Goal: Task Accomplishment & Management: Use online tool/utility

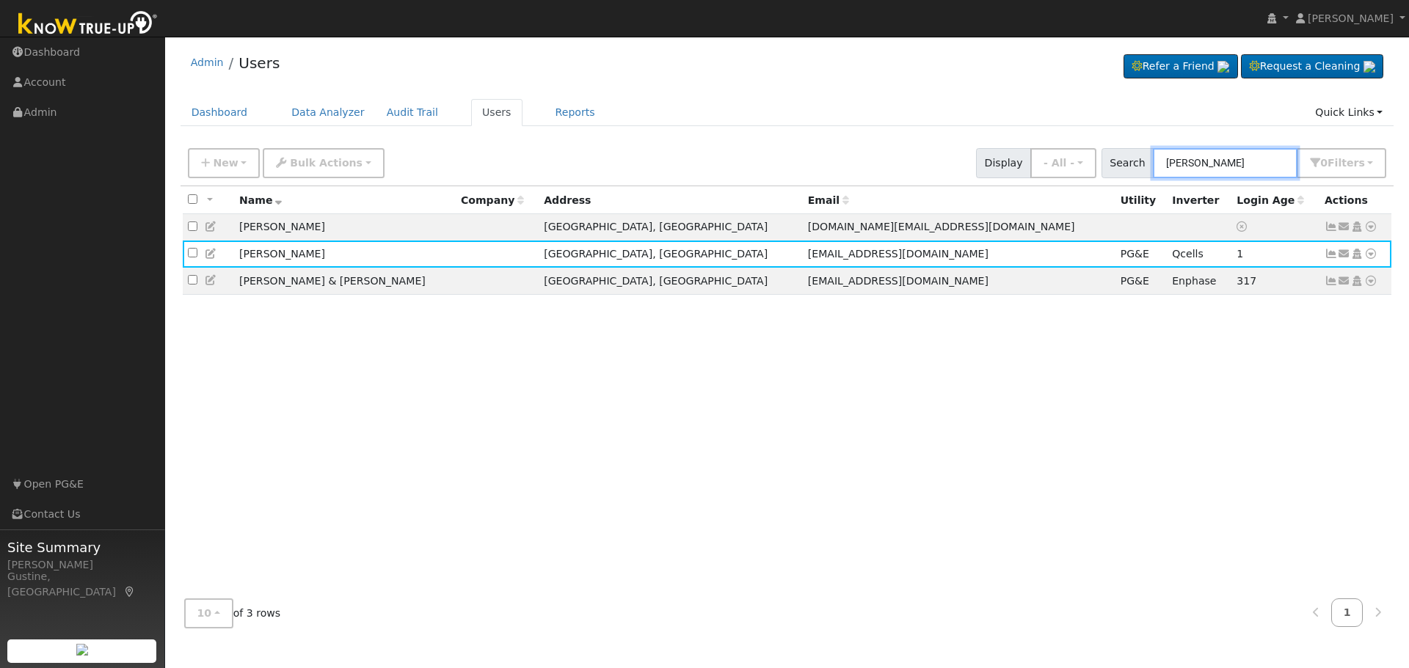
click at [1259, 168] on input "andrew her" at bounding box center [1225, 163] width 145 height 30
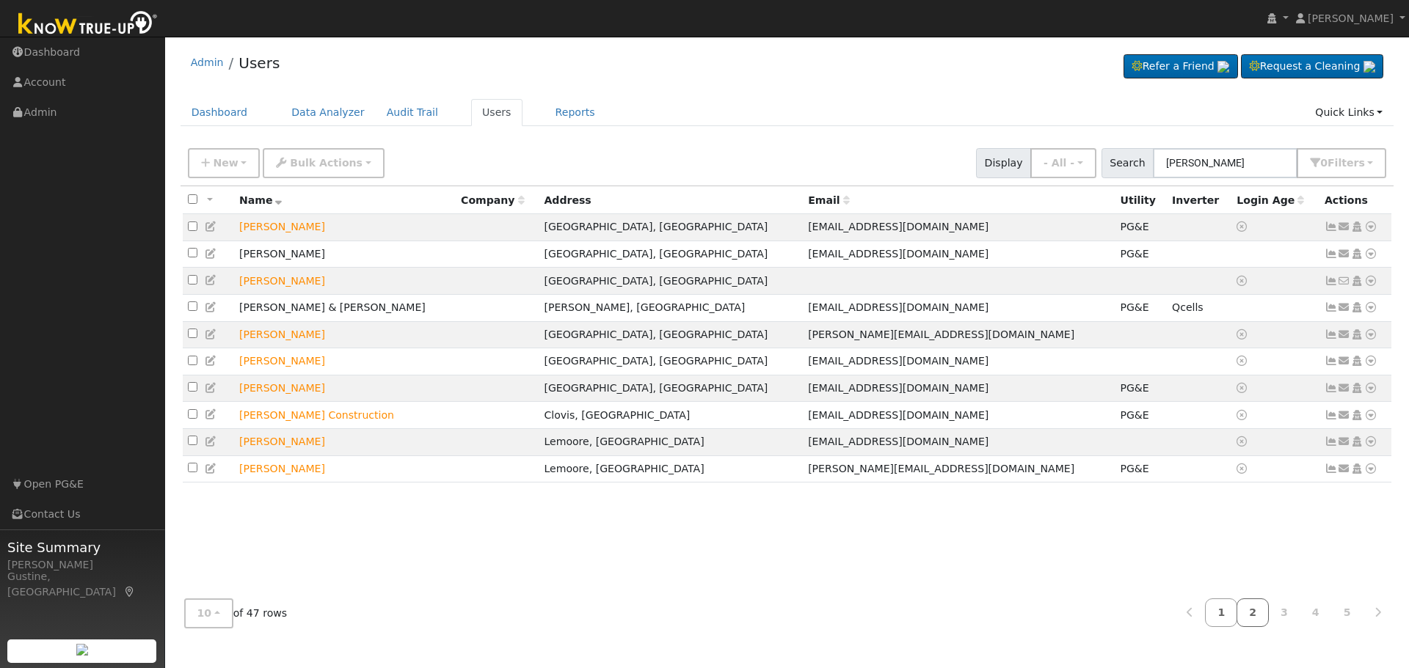
click at [1264, 611] on link "2" at bounding box center [1252, 613] width 32 height 29
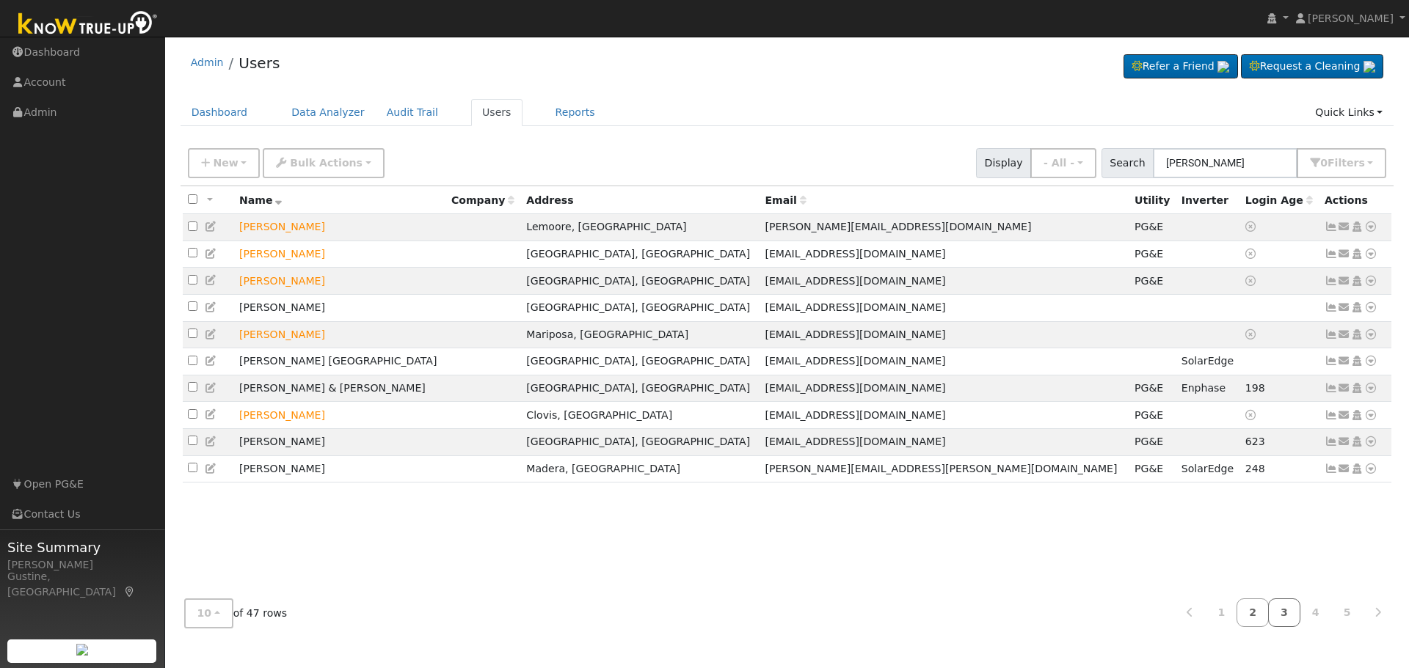
click at [1281, 610] on link "3" at bounding box center [1284, 613] width 32 height 29
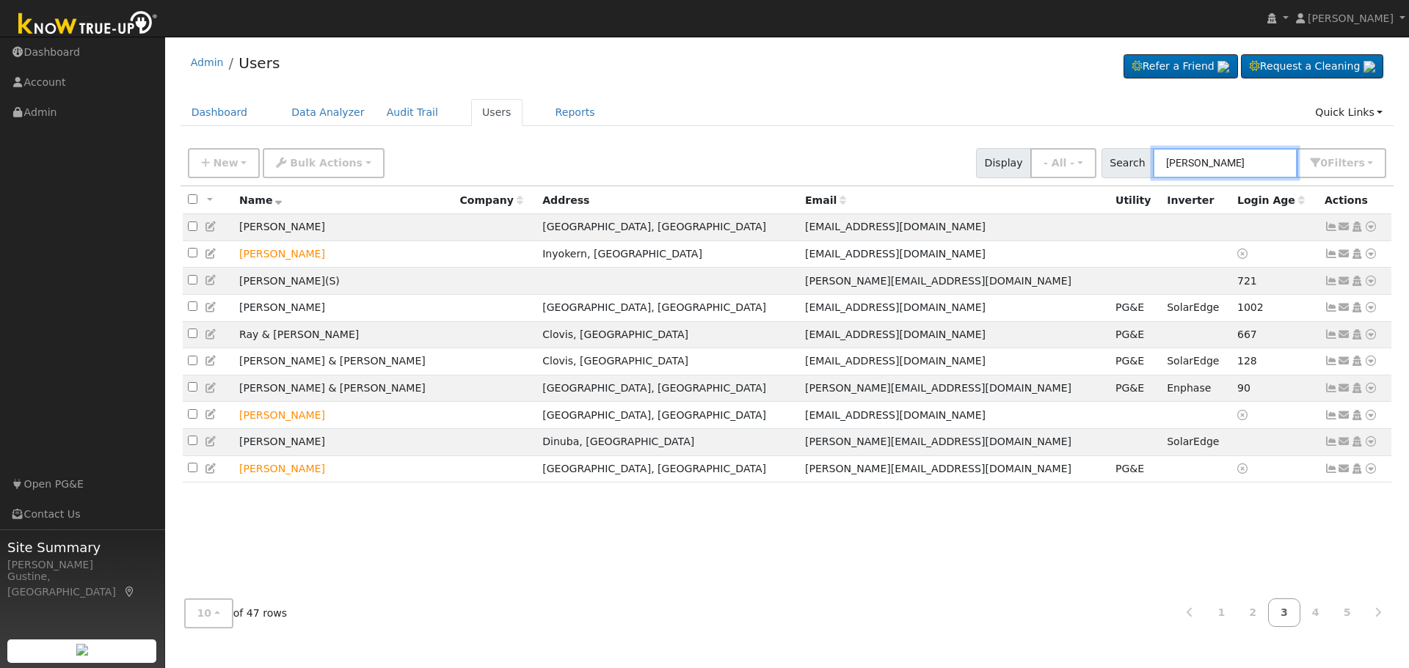
click at [1227, 156] on input "dale" at bounding box center [1225, 163] width 145 height 30
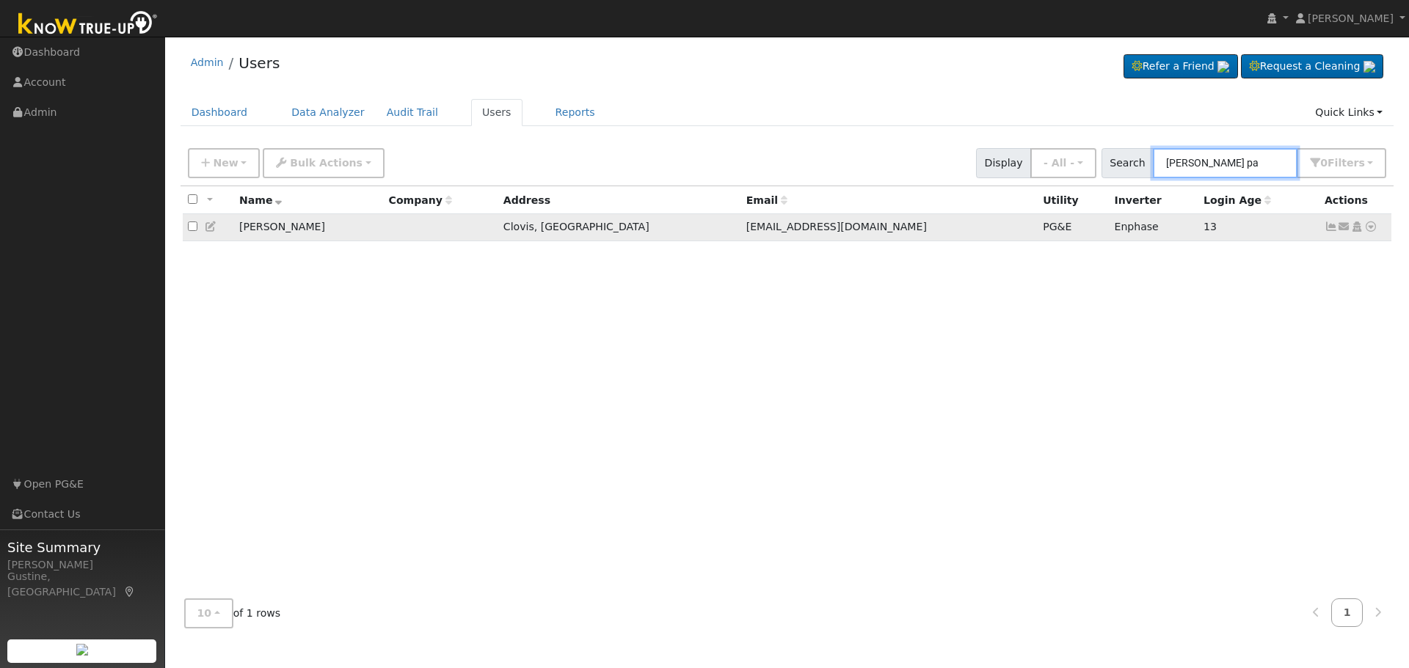
type input "dale pa"
click at [1331, 227] on icon at bounding box center [1330, 227] width 13 height 10
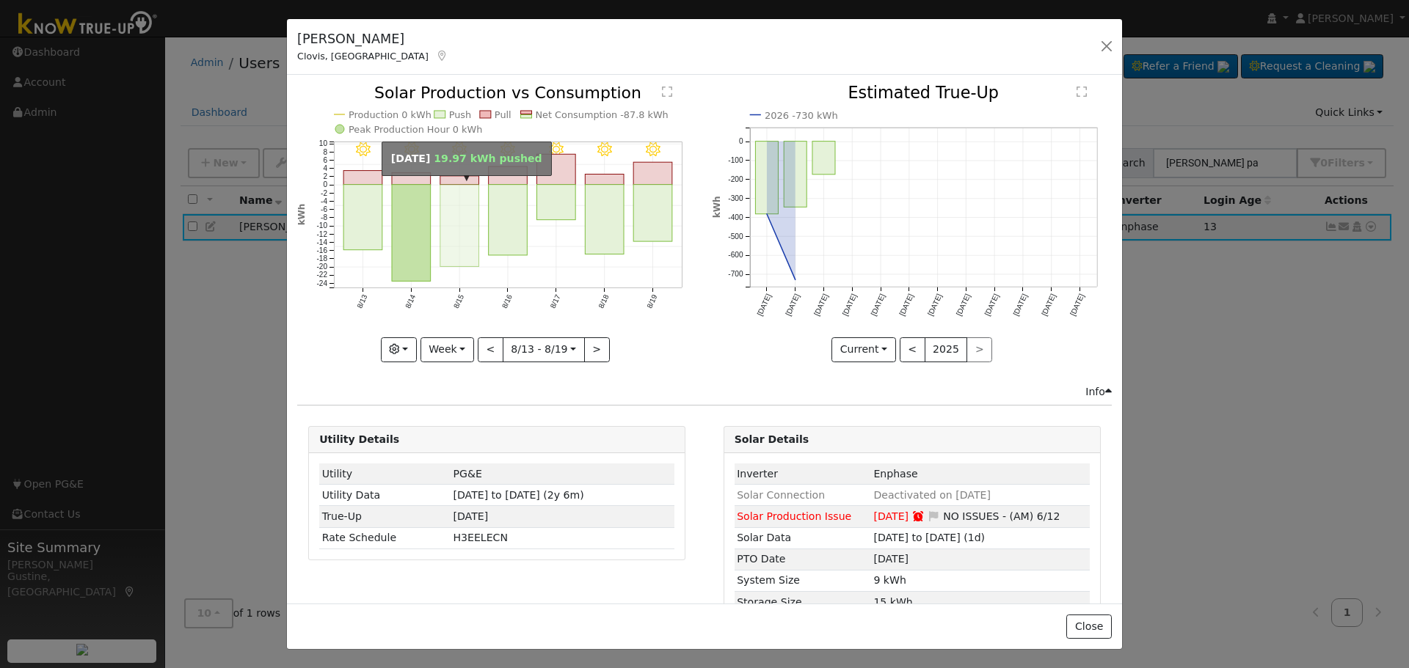
click at [478, 207] on icon "8/19 - Clear 8/18 - Clear 8/17 - Clear 8/16 - Clear 8/15 - Clear 8/14 - Clear 8…" at bounding box center [496, 222] width 399 height 275
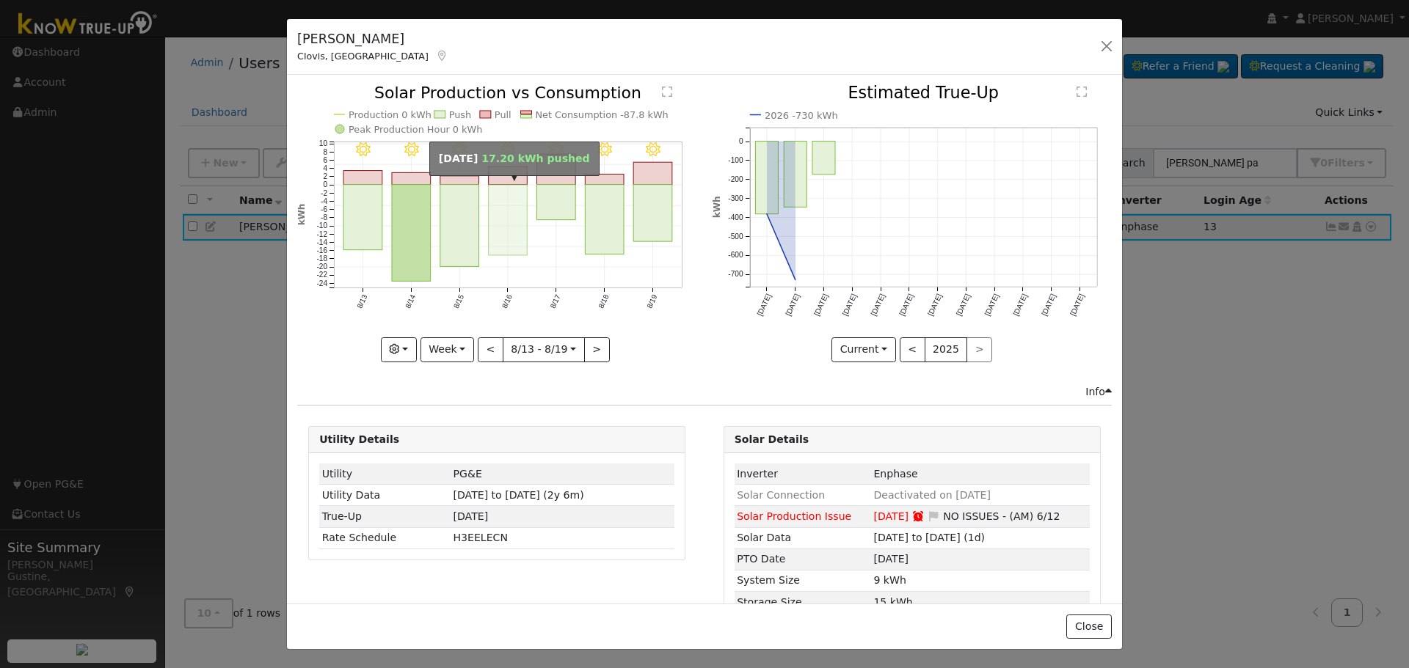
click at [496, 198] on rect "onclick=""" at bounding box center [508, 220] width 39 height 70
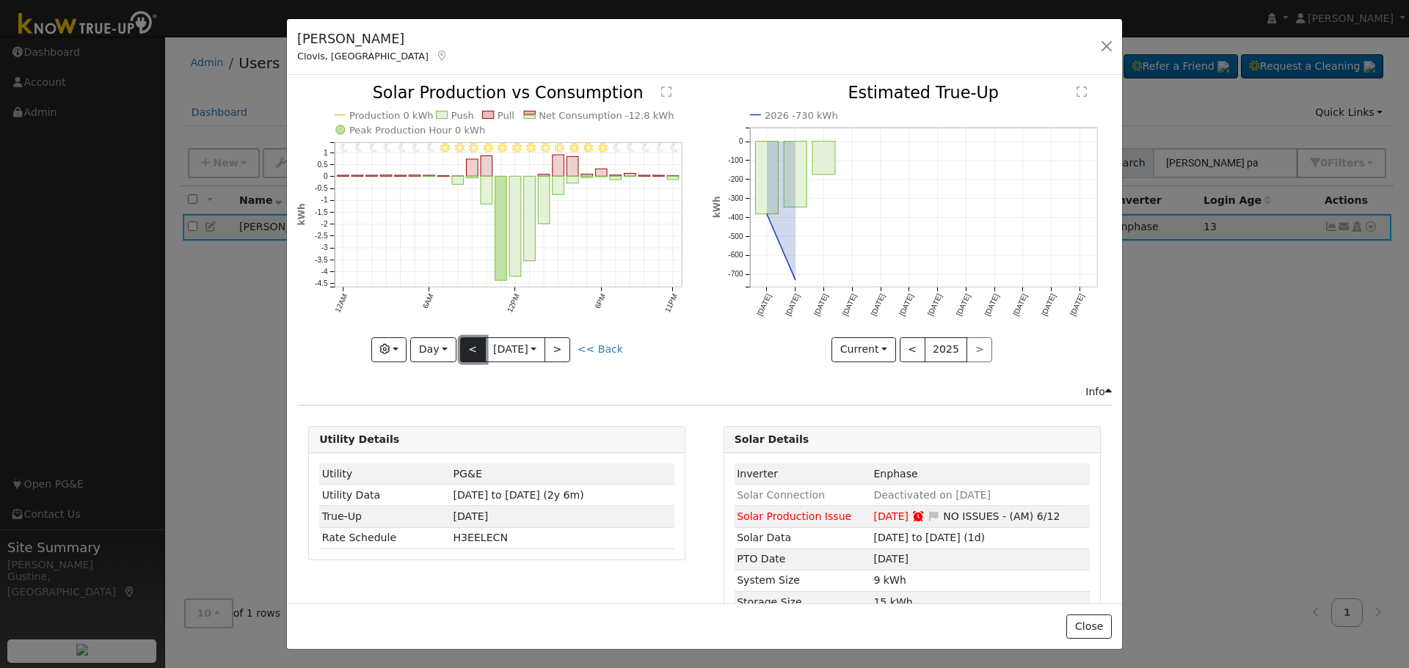
click at [467, 338] on button "<" at bounding box center [473, 350] width 26 height 25
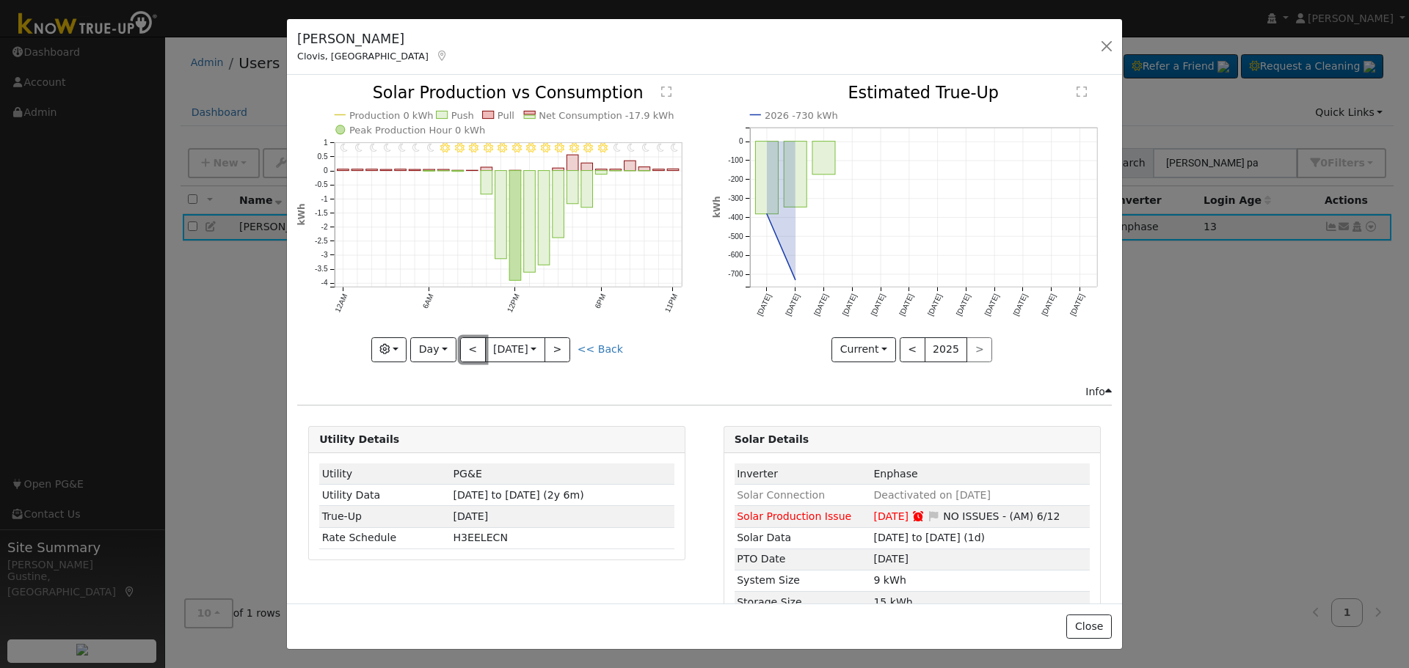
click at [468, 338] on button "<" at bounding box center [473, 350] width 26 height 25
click at [467, 338] on button "<" at bounding box center [473, 350] width 26 height 25
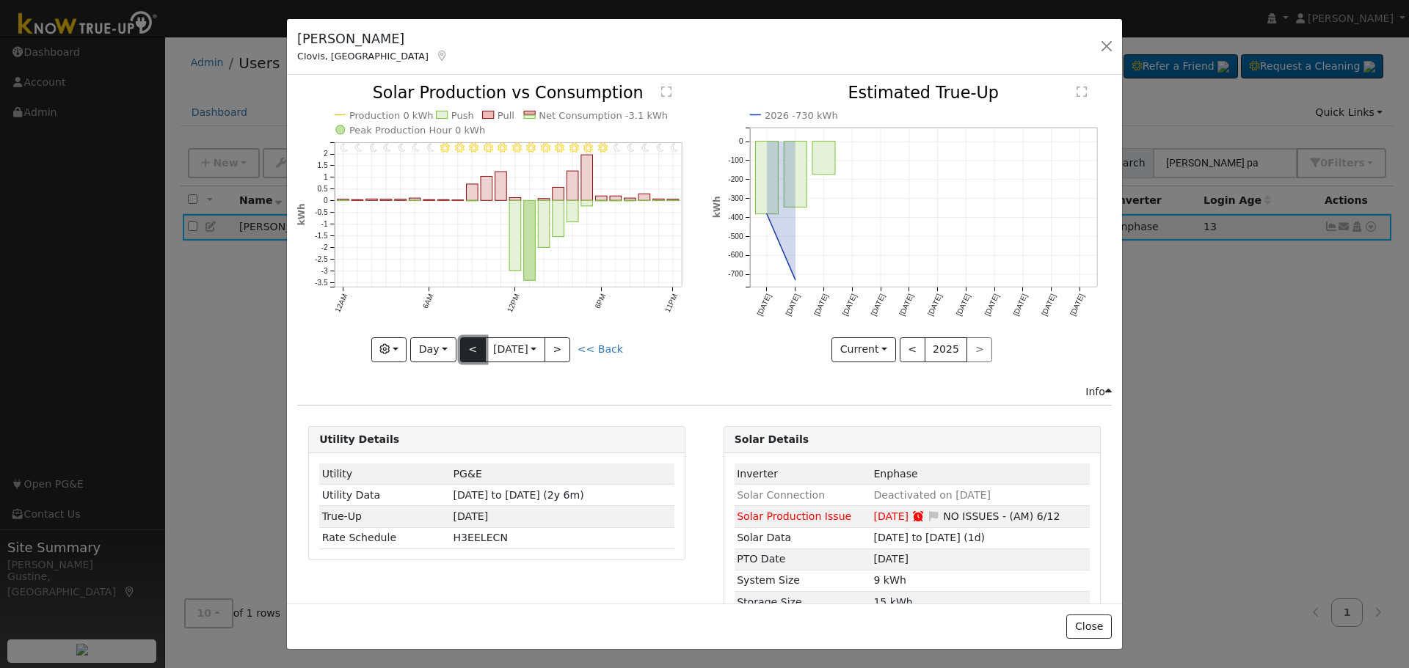
click at [461, 354] on button "<" at bounding box center [473, 350] width 26 height 25
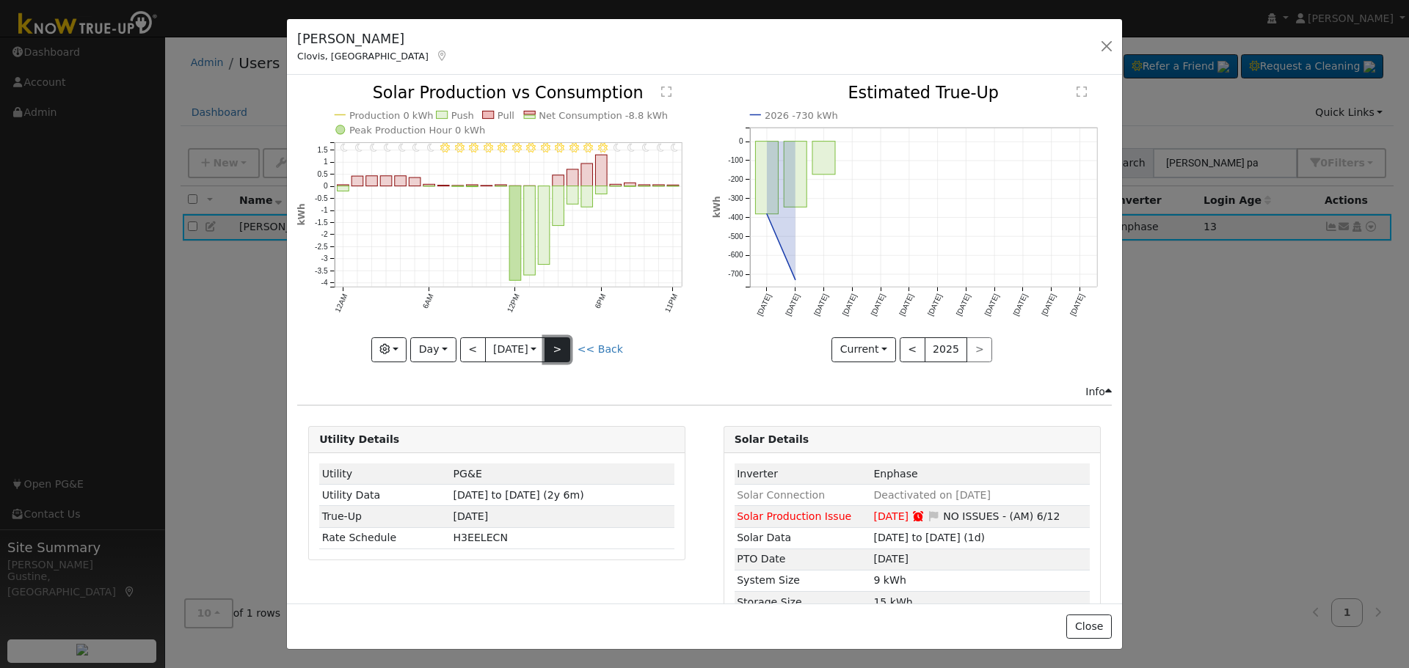
click at [561, 349] on button ">" at bounding box center [557, 350] width 26 height 25
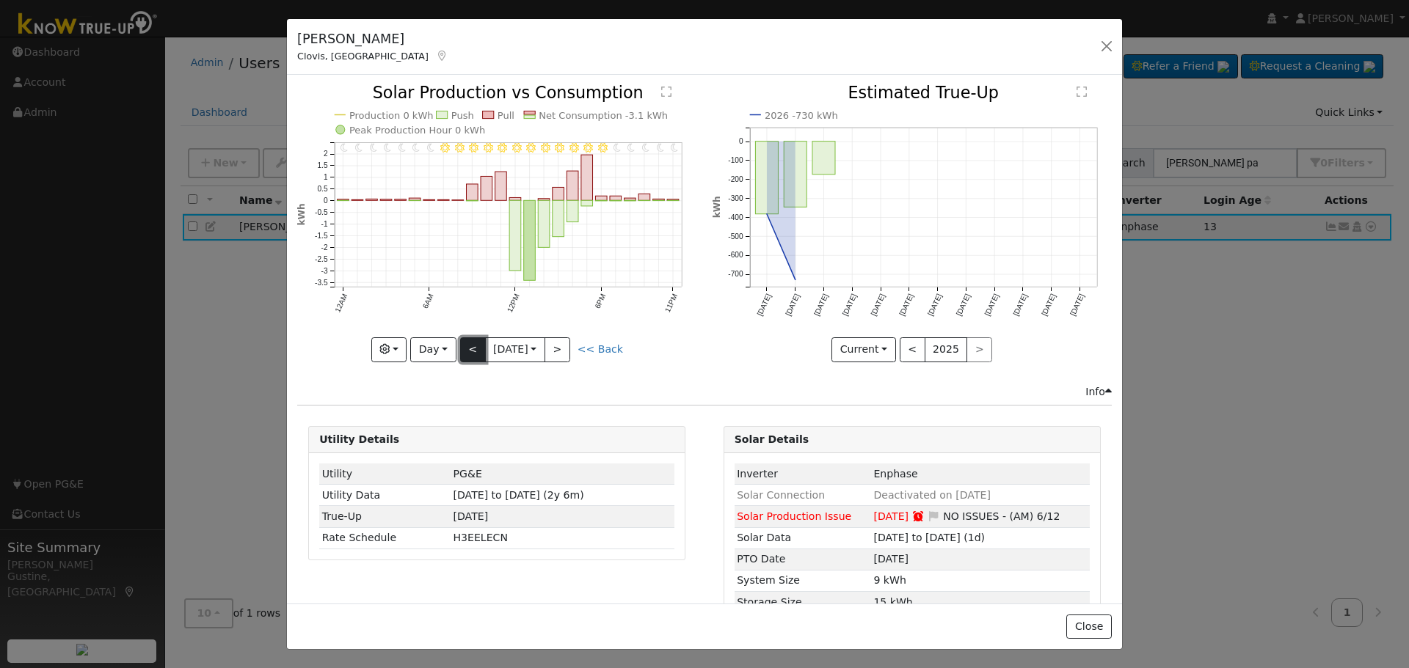
click at [474, 344] on button "<" at bounding box center [473, 350] width 26 height 25
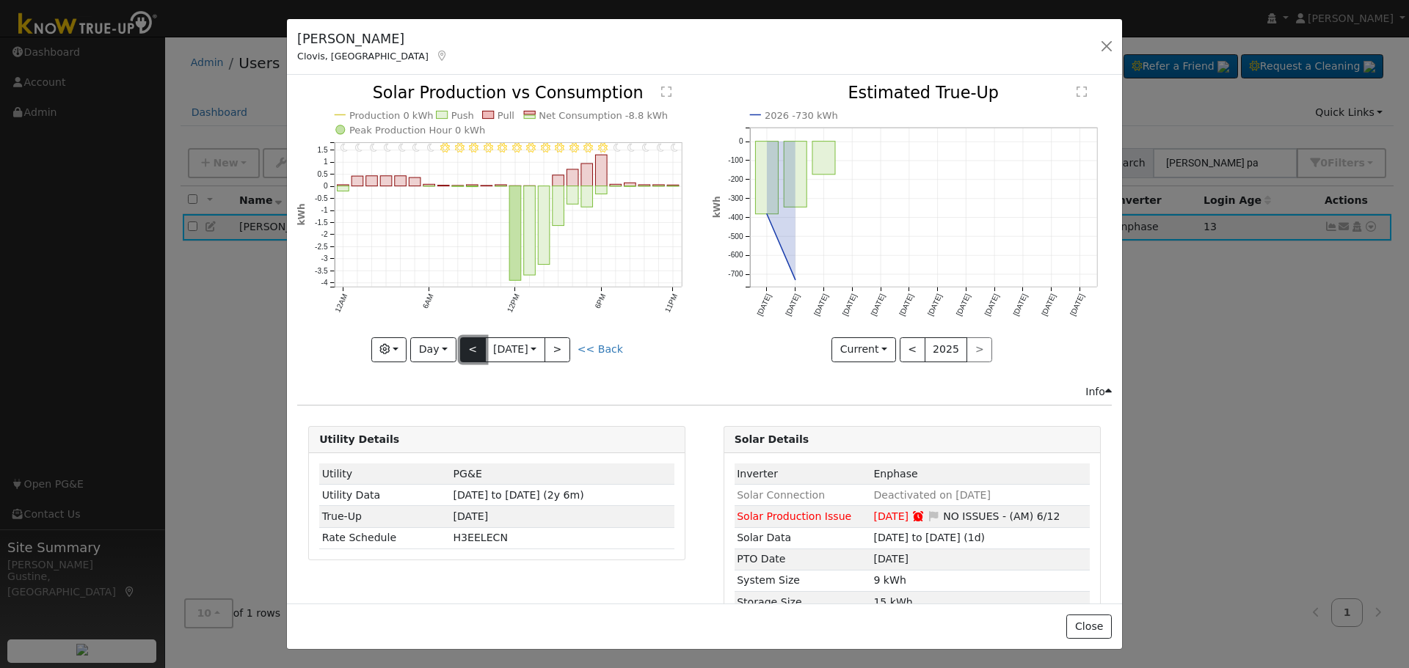
click at [474, 343] on button "<" at bounding box center [473, 350] width 26 height 25
type input "2025-08-10"
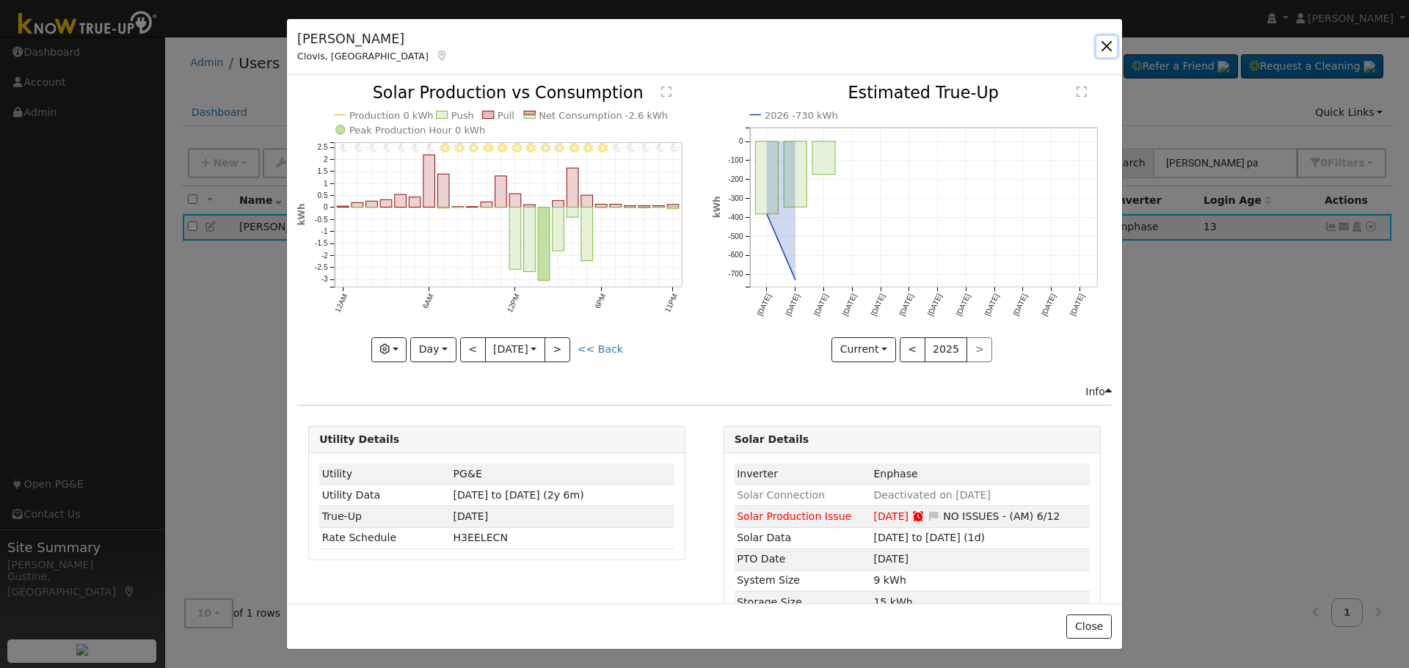
click at [1105, 54] on button "button" at bounding box center [1106, 46] width 21 height 21
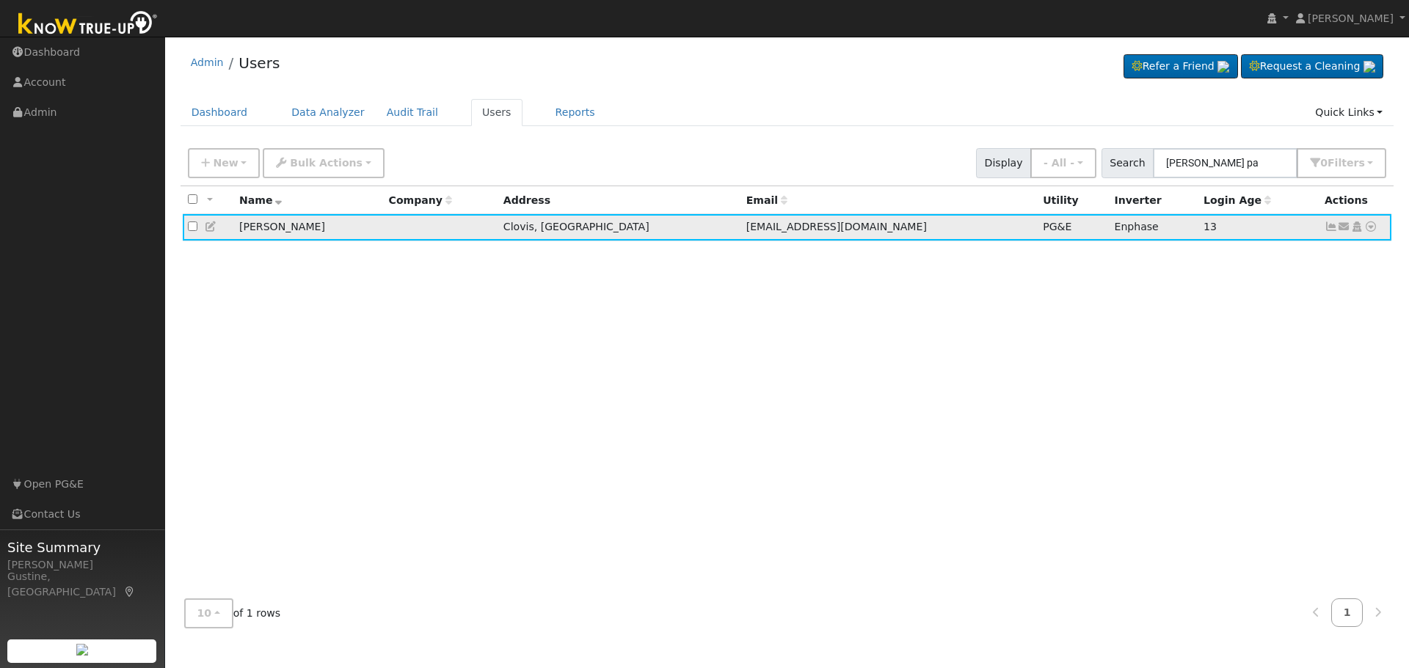
click at [1374, 235] on link at bounding box center [1370, 226] width 13 height 15
click at [1357, 255] on link "Data Analyzer" at bounding box center [1322, 252] width 106 height 21
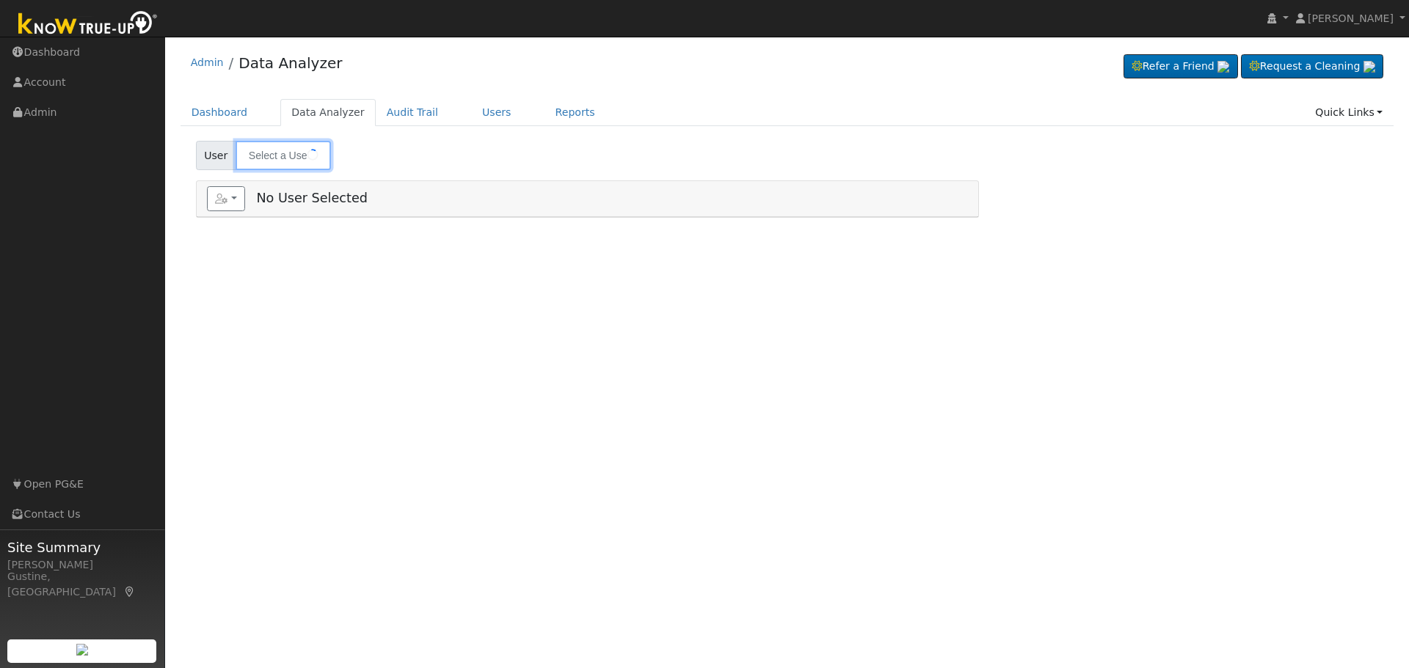
type input "[PERSON_NAME]"
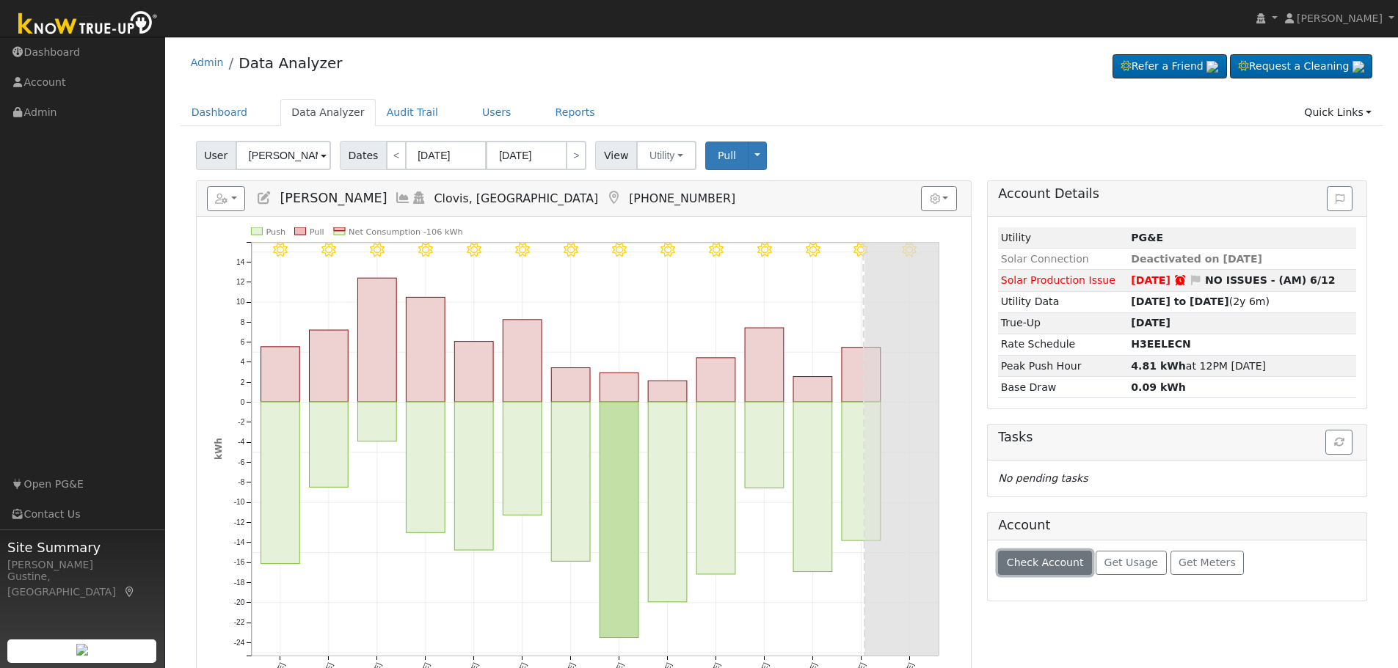
click at [1053, 569] on span "Check Account" at bounding box center [1045, 563] width 77 height 12
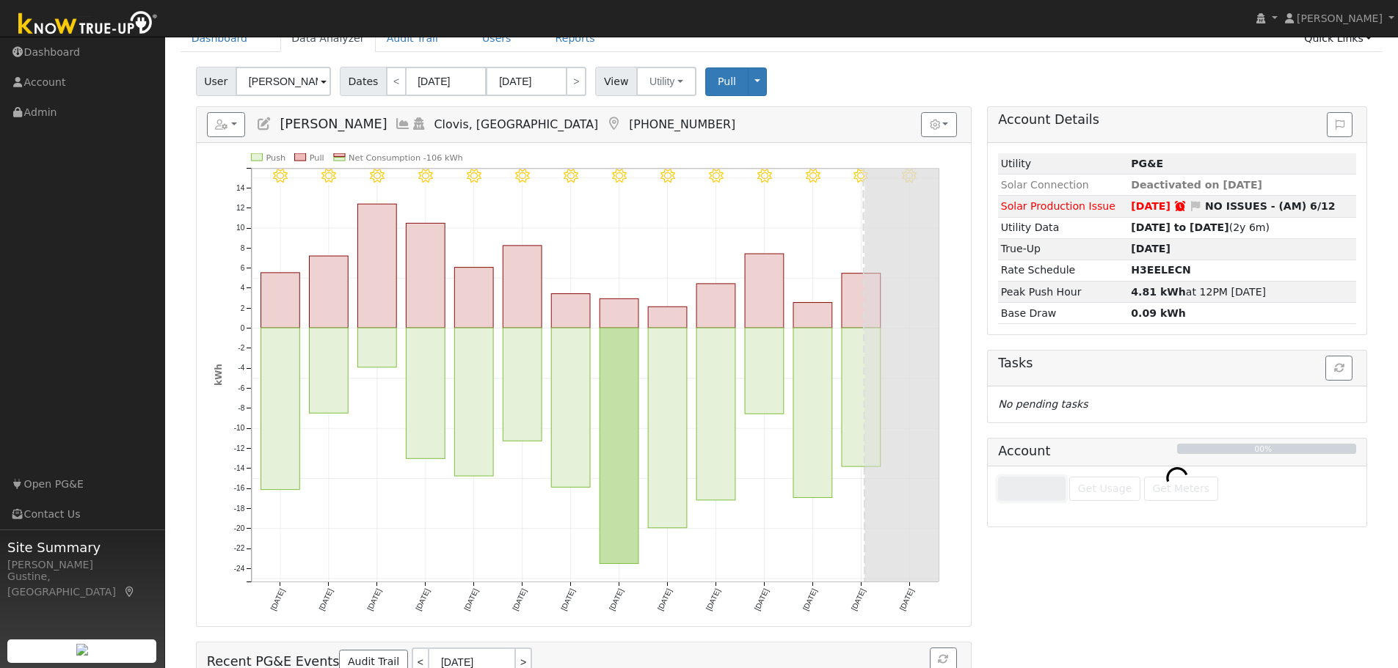
scroll to position [186, 0]
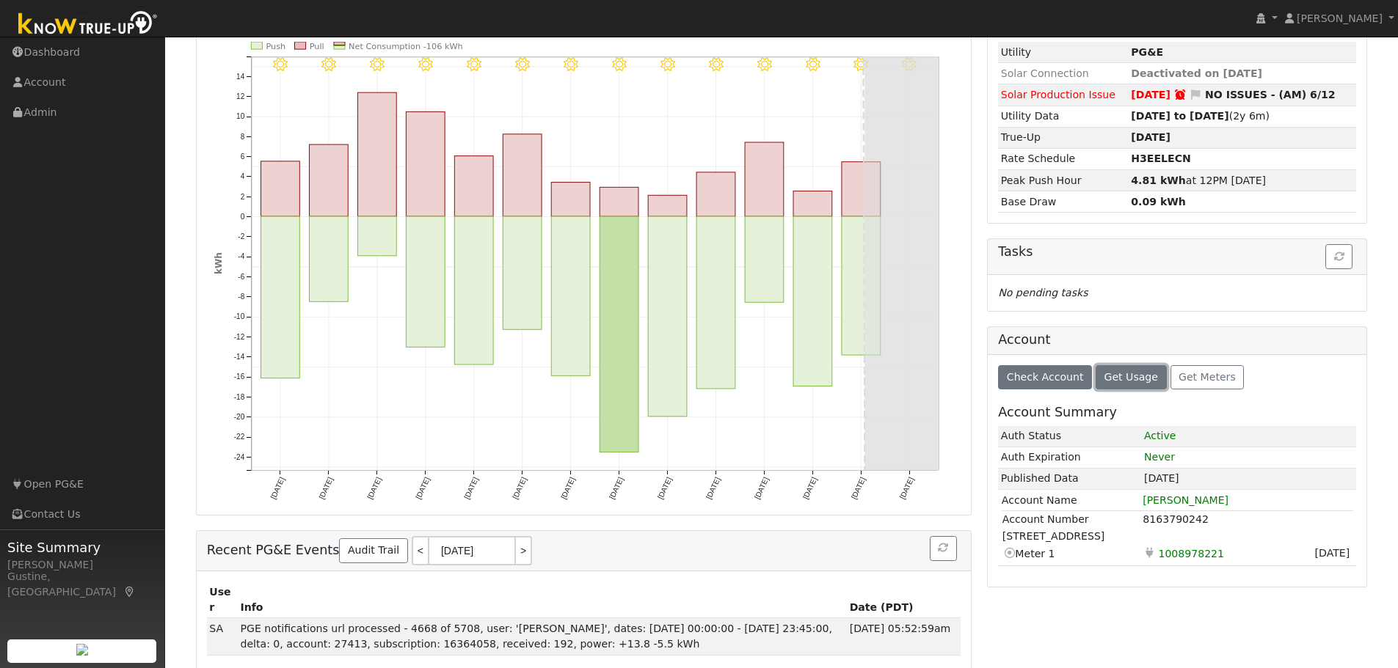
click at [1125, 377] on span "Get Usage" at bounding box center [1131, 377] width 54 height 12
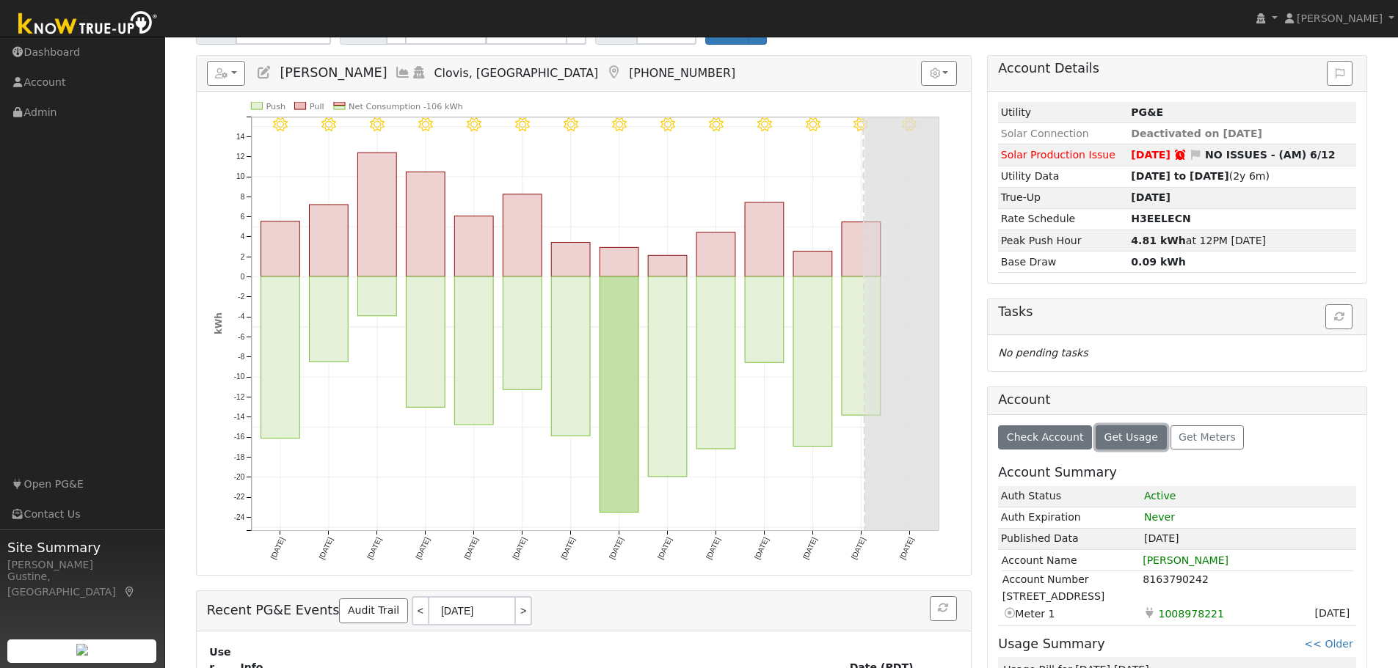
scroll to position [367, 0]
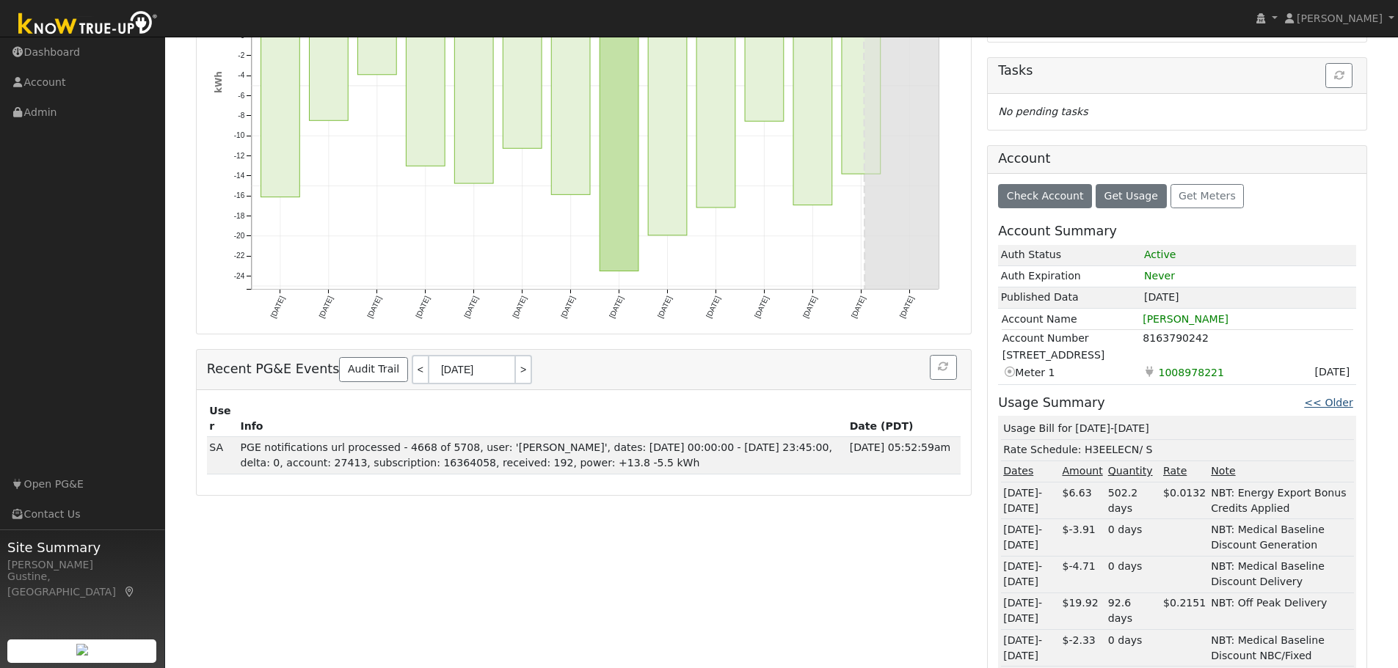
click at [1326, 401] on link "<< Older" at bounding box center [1328, 403] width 48 height 12
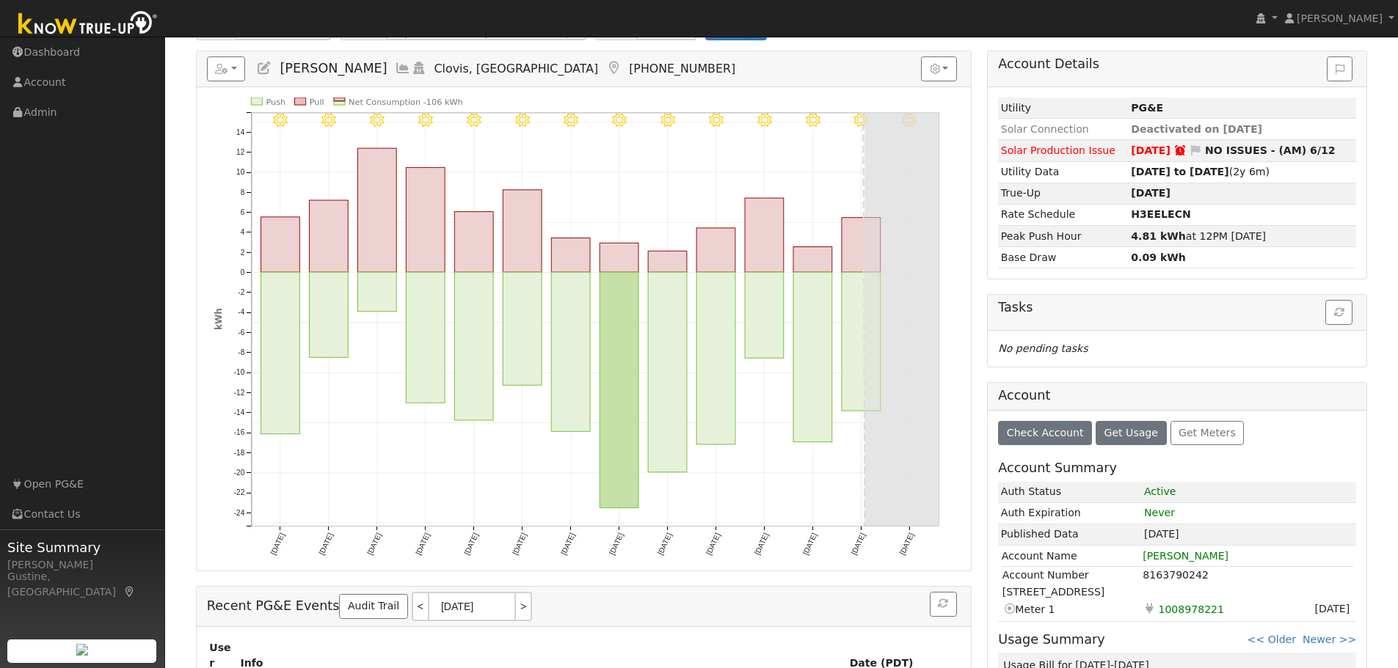
scroll to position [0, 0]
